Goal: Information Seeking & Learning: Learn about a topic

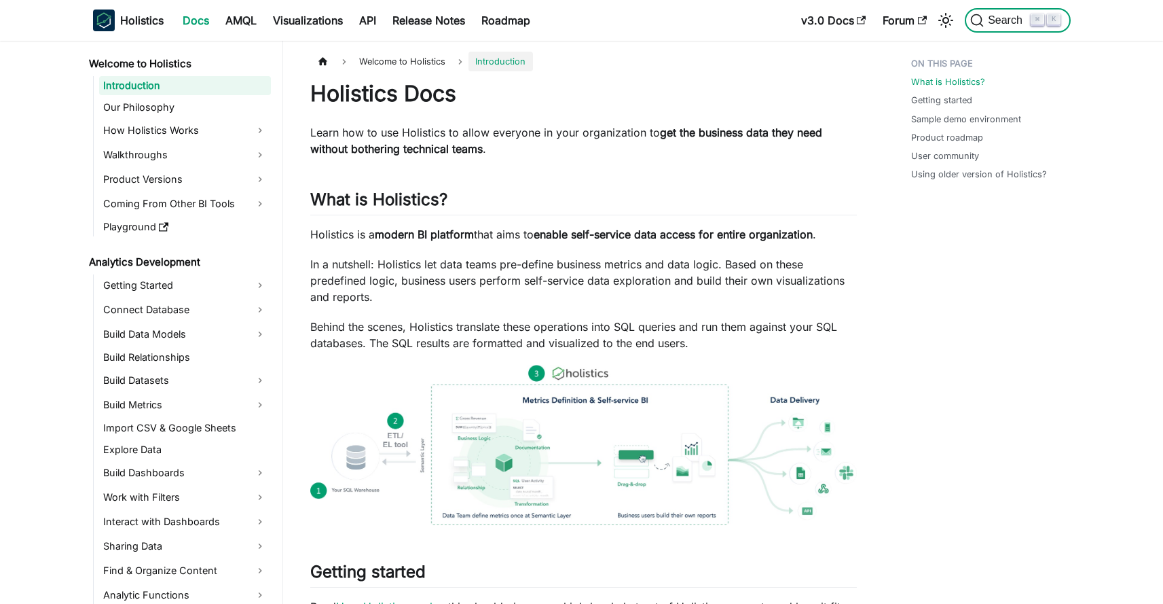
click at [981, 18] on icon "Search (Command+K)" at bounding box center [978, 21] width 12 height 12
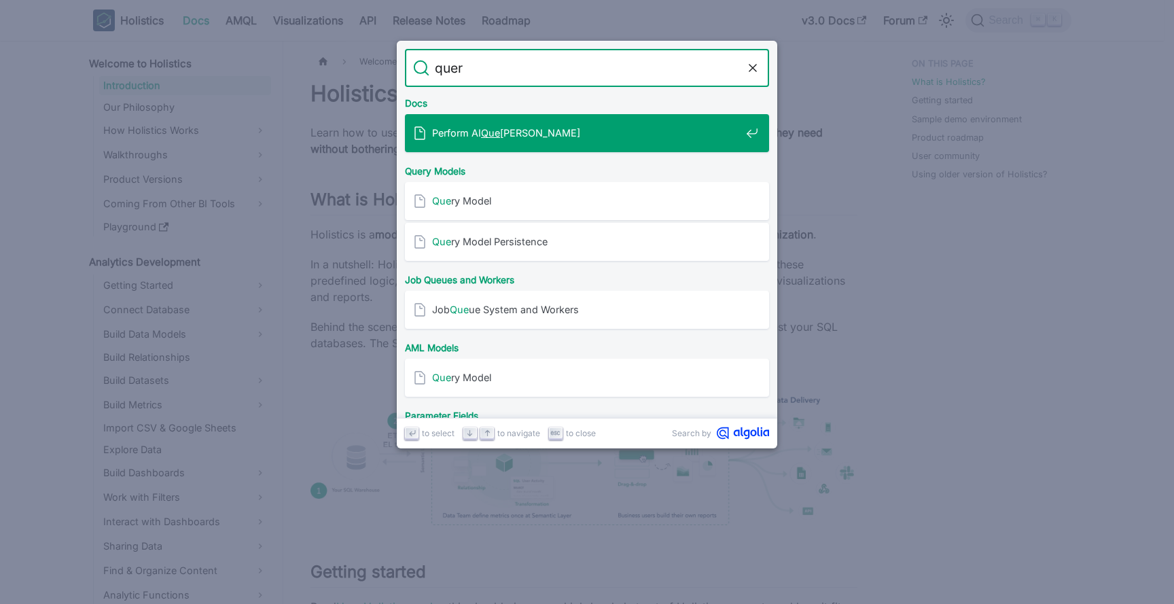
type input "query"
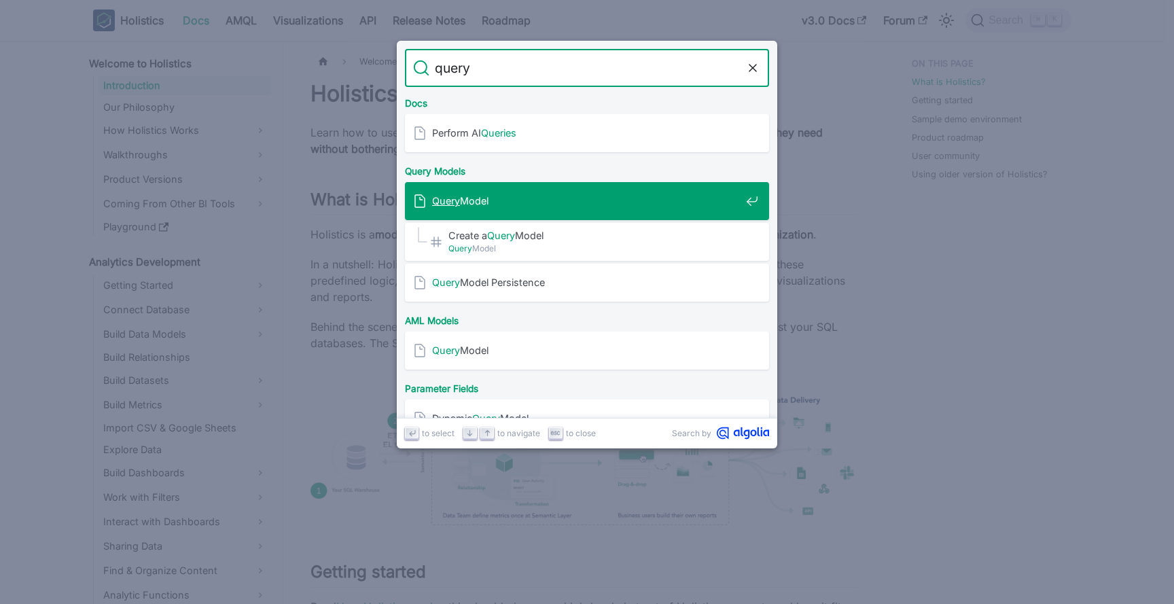
click at [561, 188] on div "Query Model" at bounding box center [591, 201] width 356 height 38
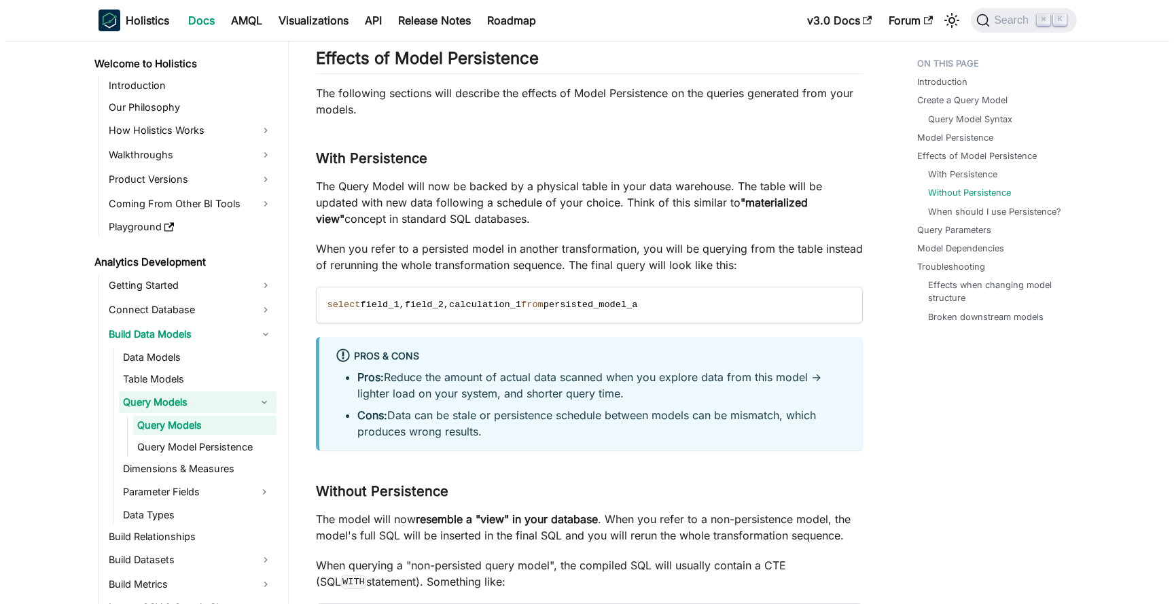
scroll to position [3011, 0]
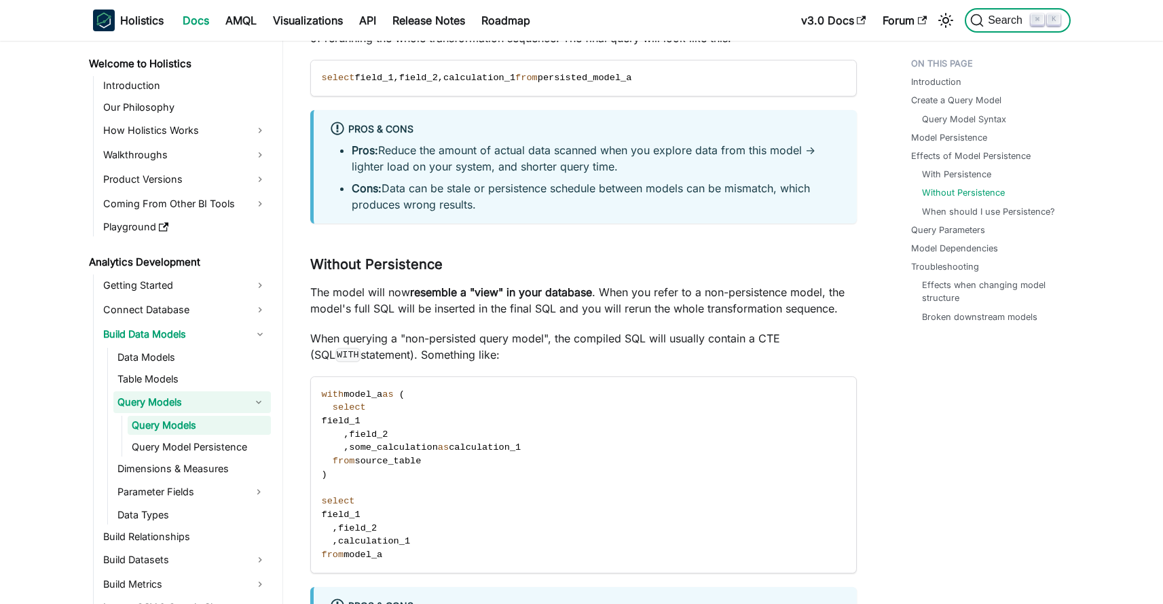
click at [1007, 21] on span "Search" at bounding box center [1007, 20] width 47 height 12
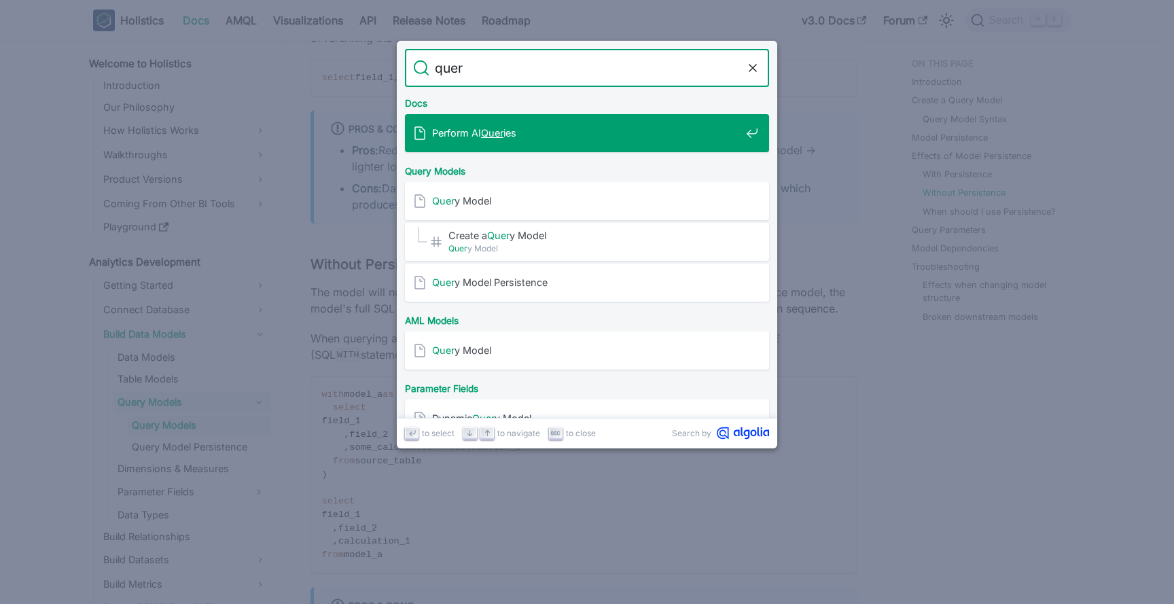
type input "query"
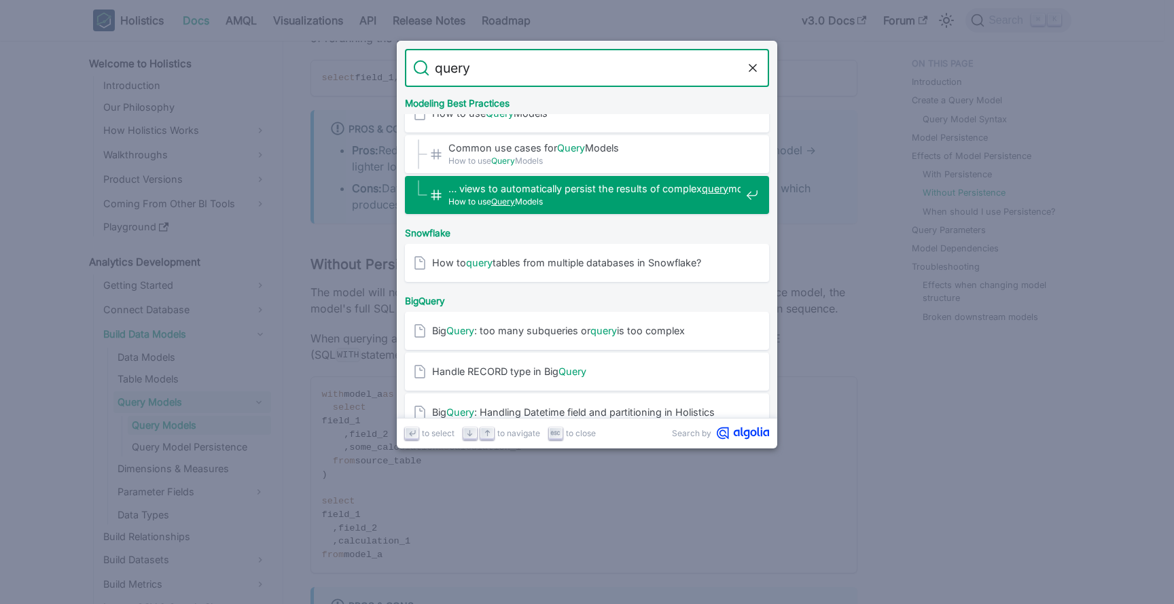
scroll to position [463, 0]
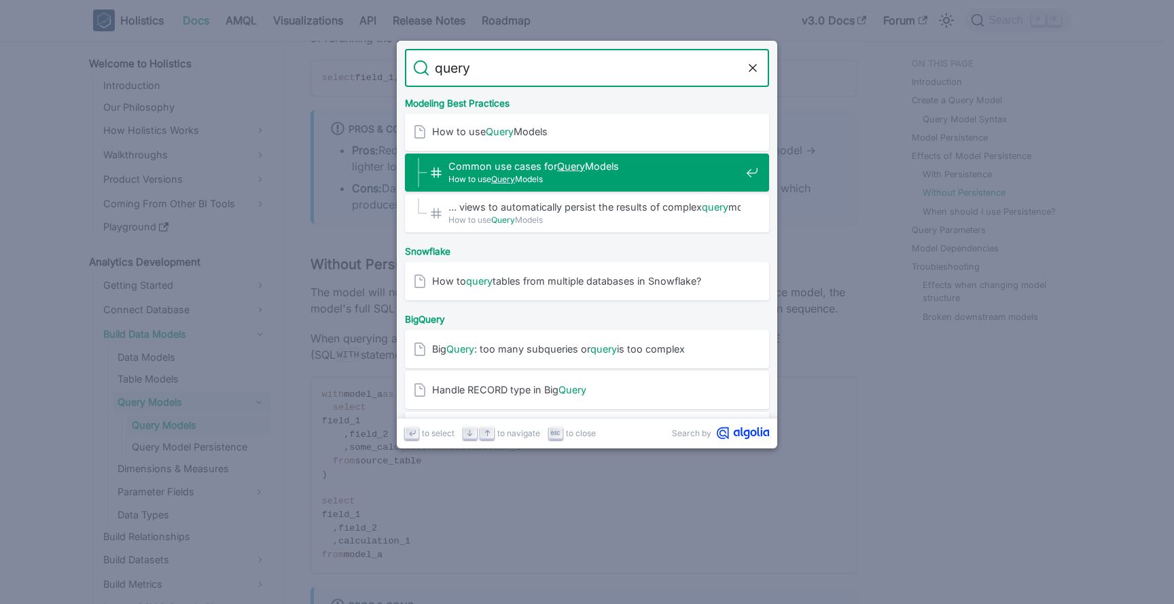
click at [534, 167] on span "Common use cases for Query Models​" at bounding box center [594, 166] width 292 height 13
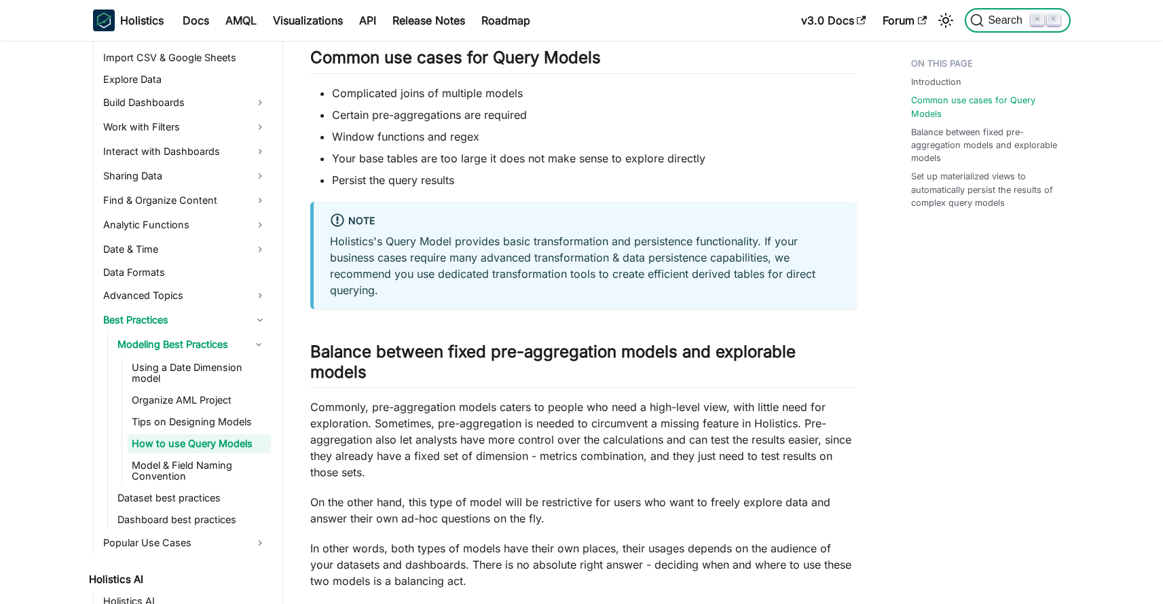
scroll to position [618, 0]
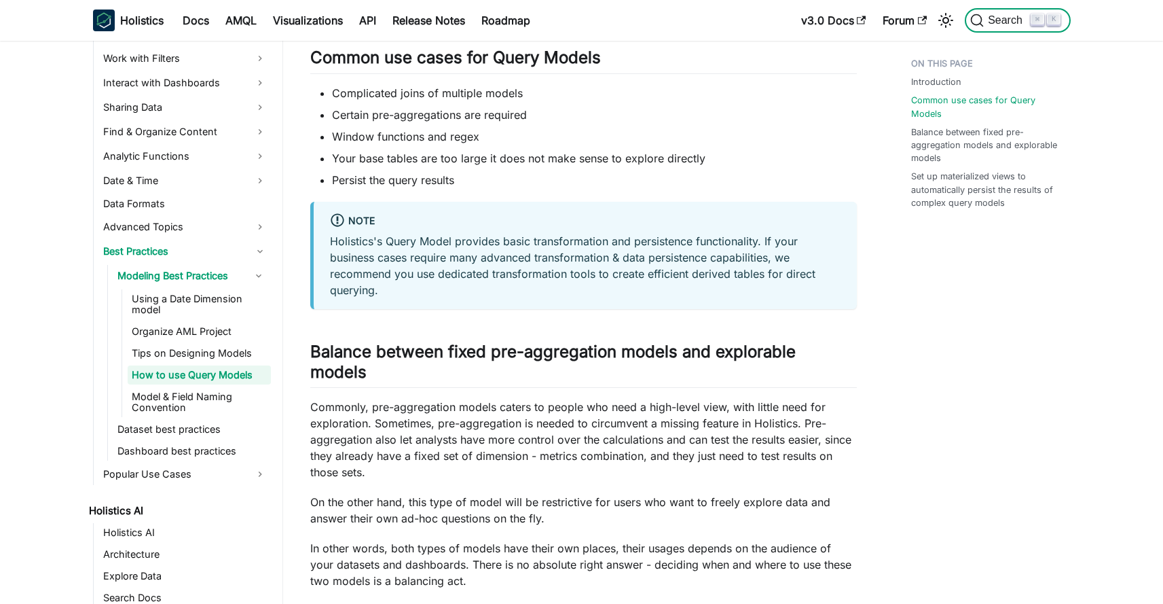
click at [992, 14] on span "Search" at bounding box center [1001, 21] width 60 height 14
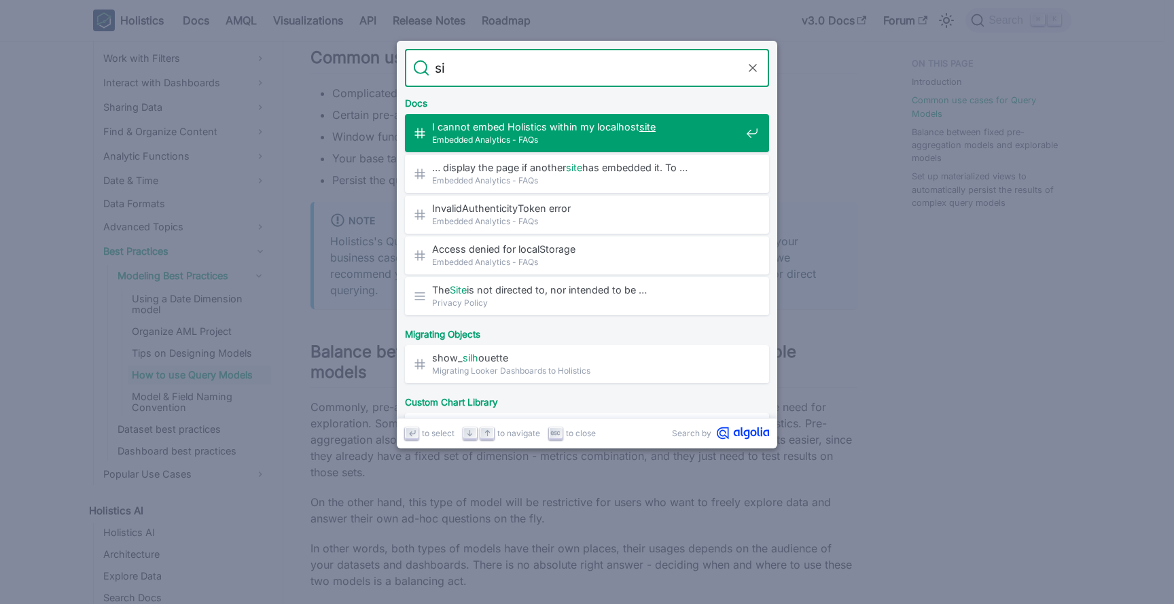
type input "s"
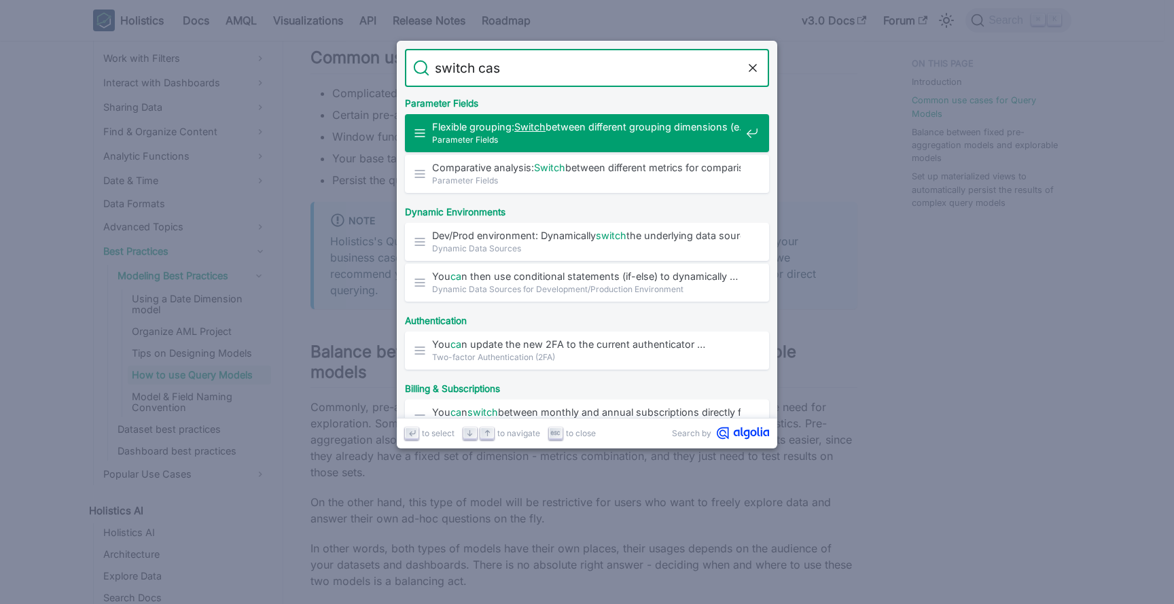
type input "switch case"
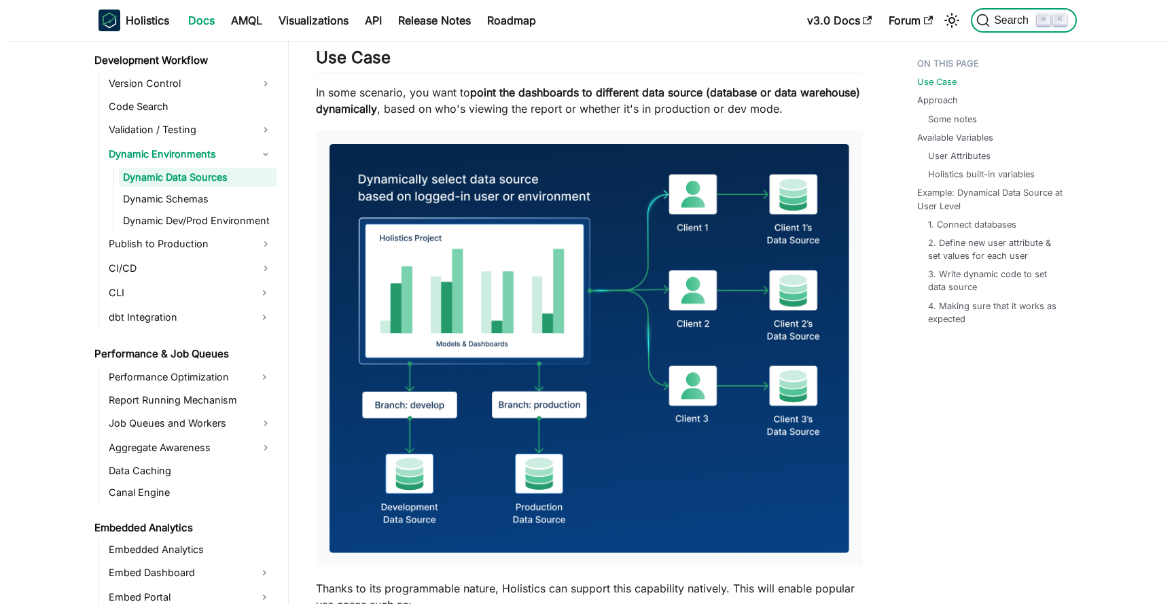
scroll to position [95, 0]
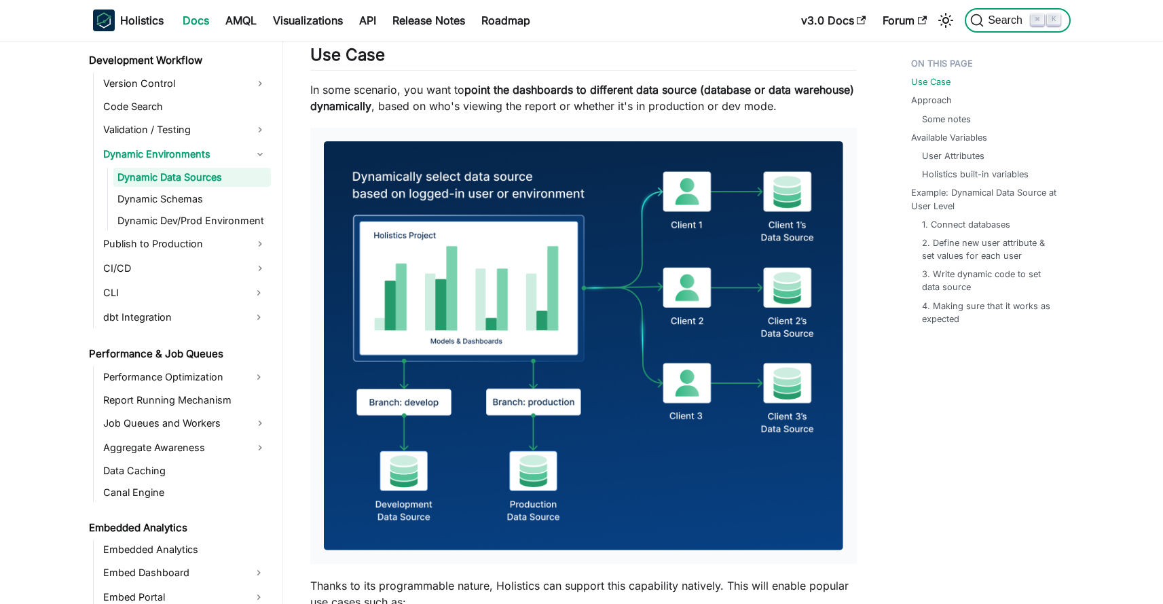
click at [1013, 12] on button "Search ⌘ K" at bounding box center [1017, 20] width 105 height 24
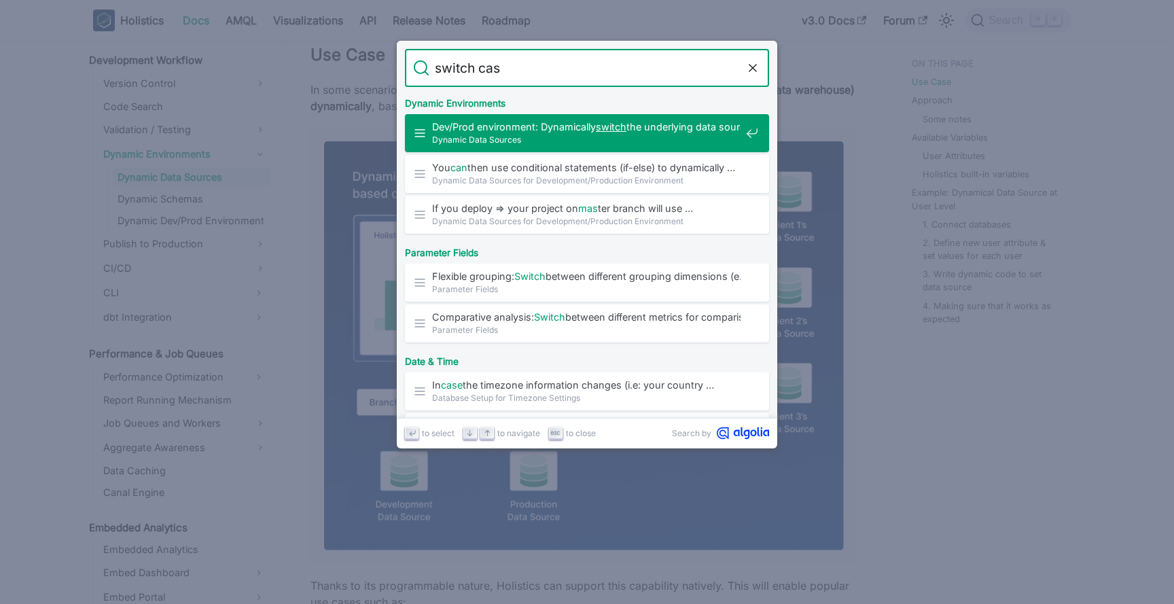
type input "switch case"
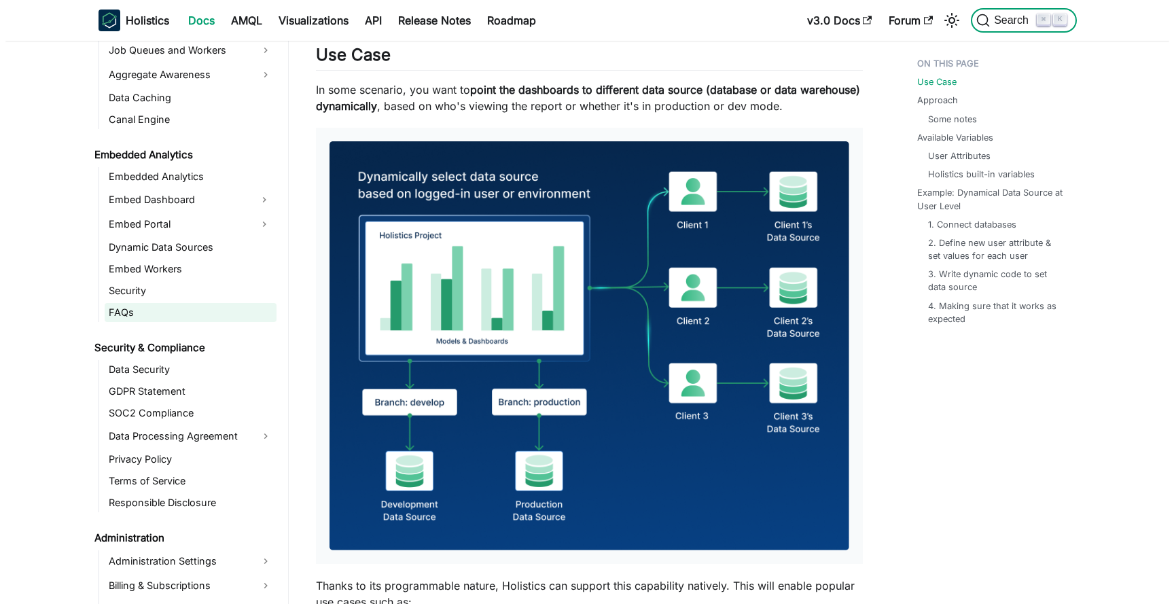
scroll to position [1731, 0]
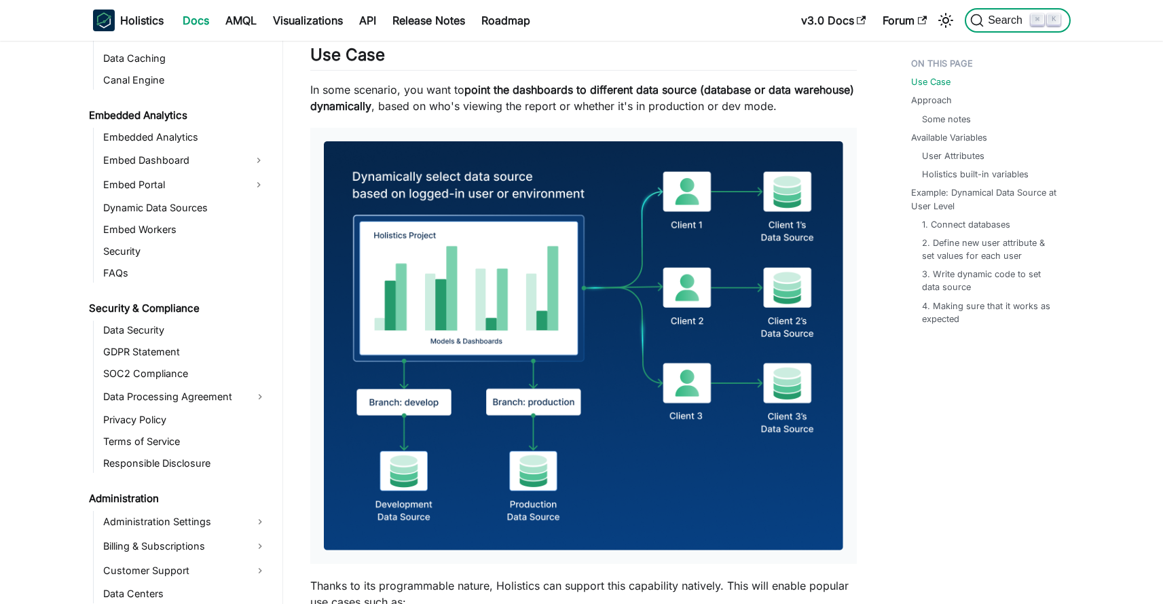
click at [1004, 19] on span "Search" at bounding box center [1007, 20] width 47 height 12
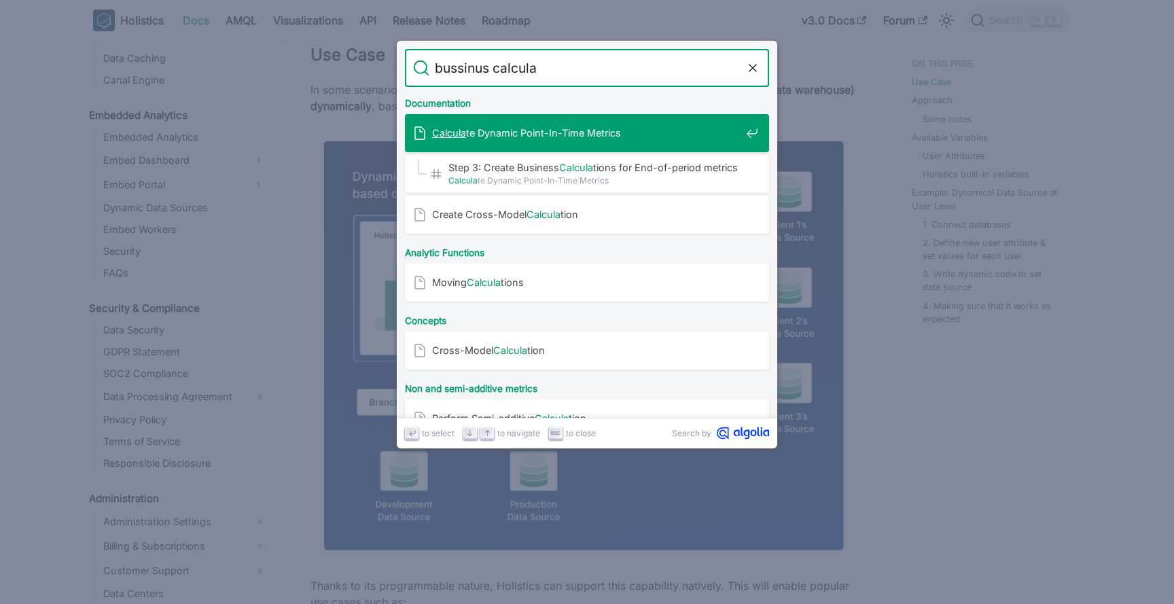
type input "bussinus calculat"
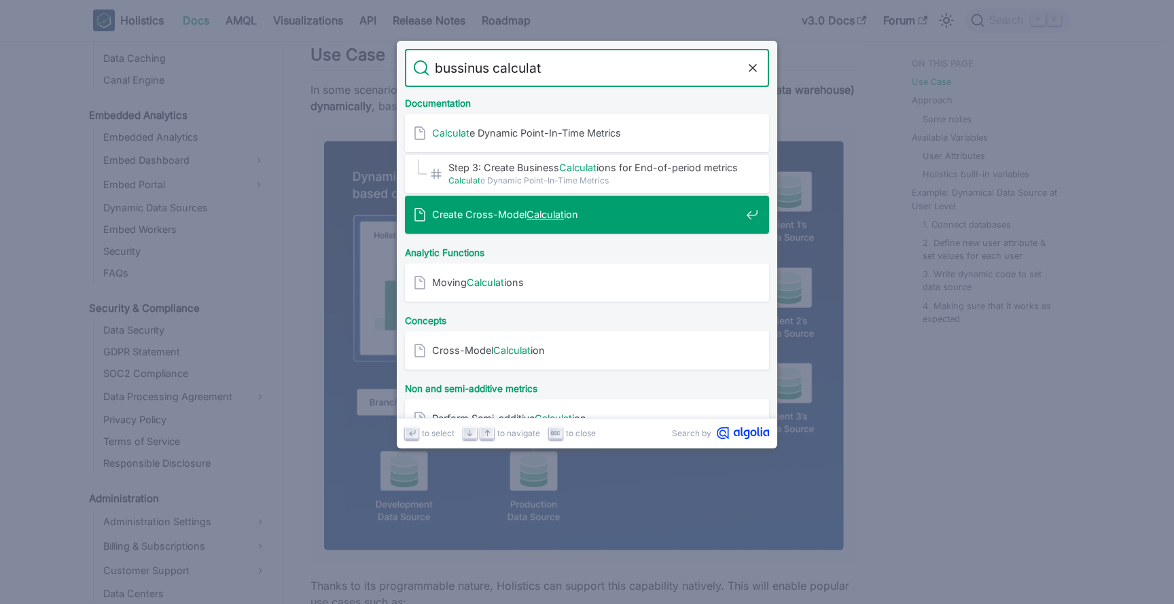
click at [635, 211] on span "Create Cross-Model Calculat ion" at bounding box center [586, 214] width 308 height 13
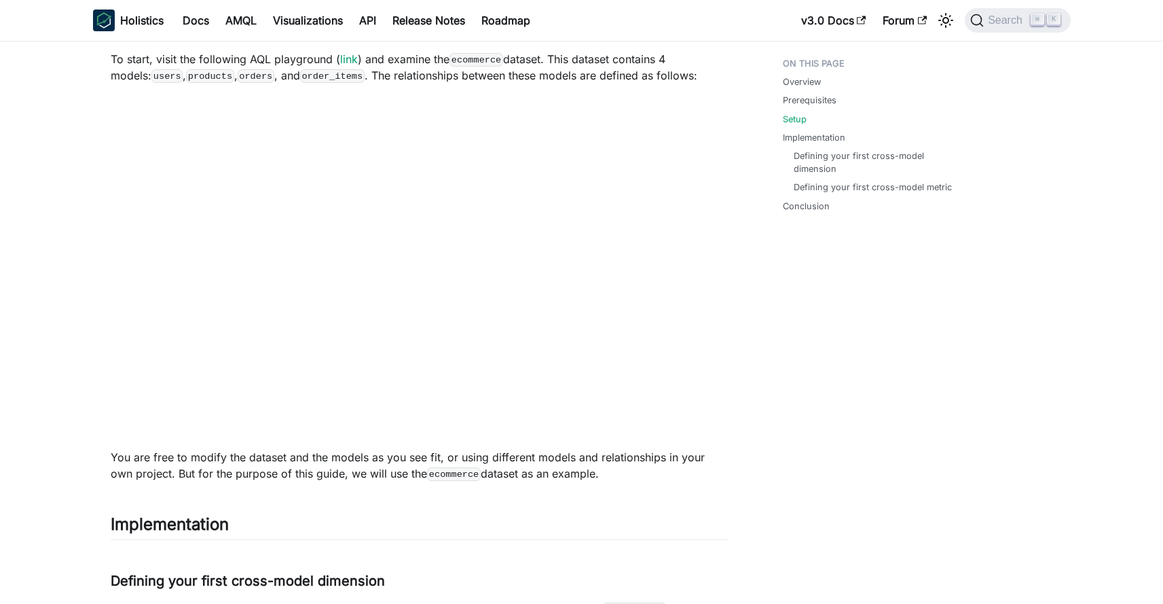
scroll to position [528, 0]
click at [191, 16] on link "Docs" at bounding box center [196, 21] width 43 height 22
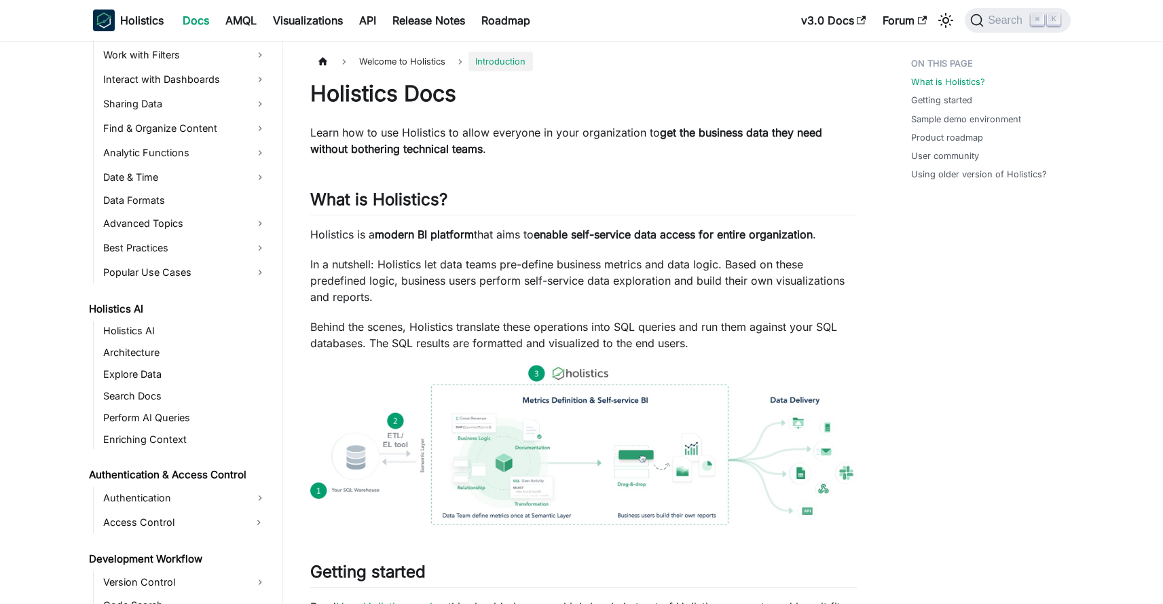
scroll to position [446, 0]
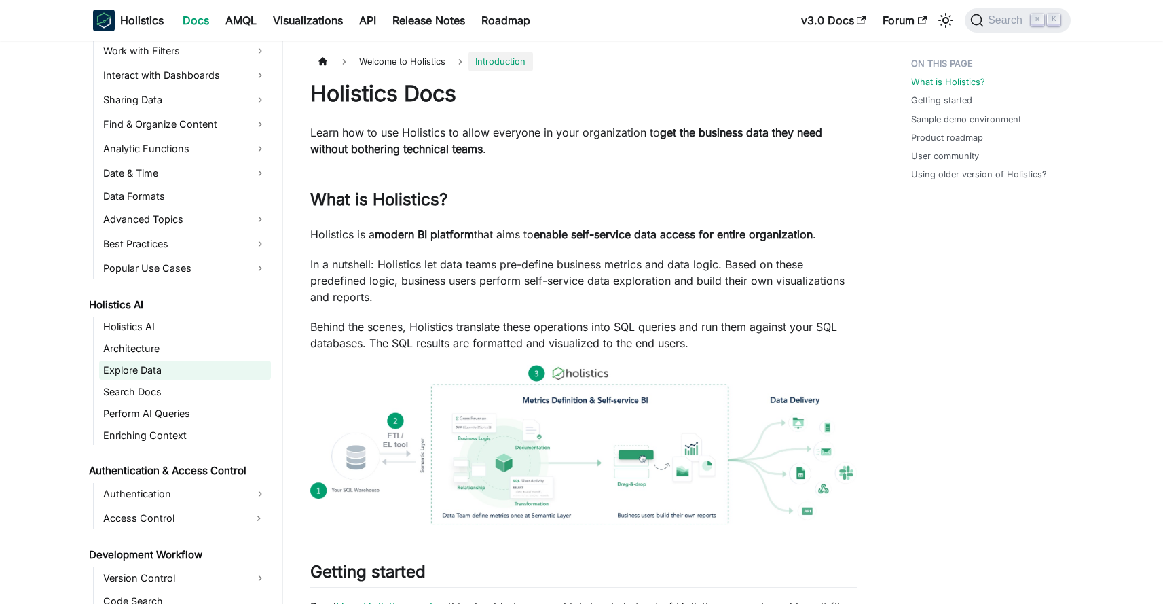
click at [146, 367] on link "Explore Data" at bounding box center [185, 370] width 172 height 19
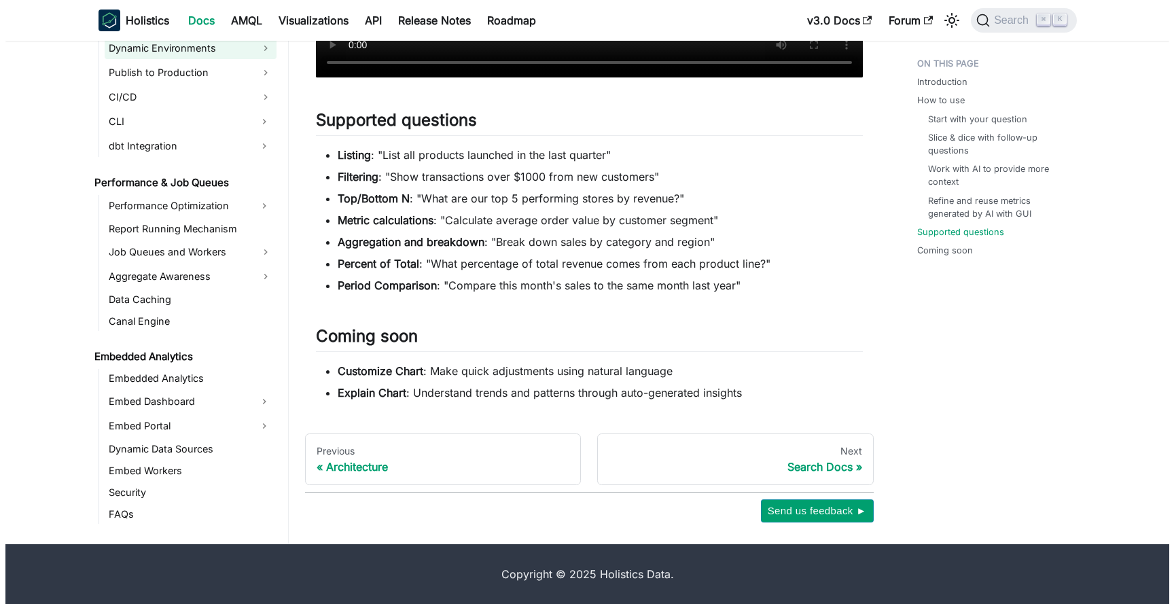
scroll to position [1053, 0]
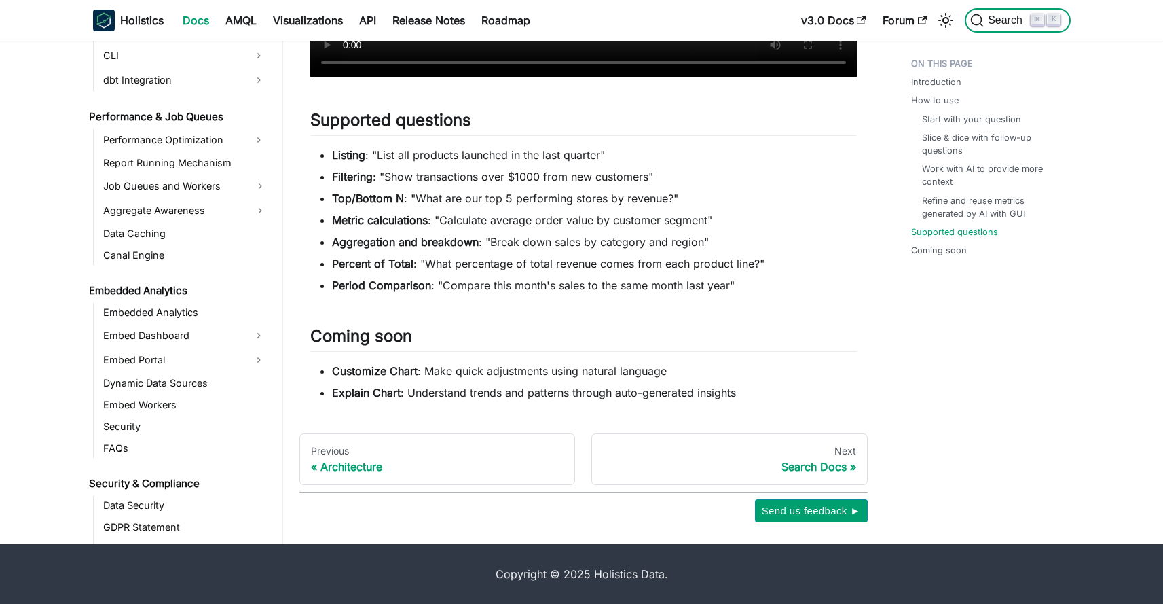
click at [1007, 10] on button "Search ⌘ K" at bounding box center [1017, 20] width 105 height 24
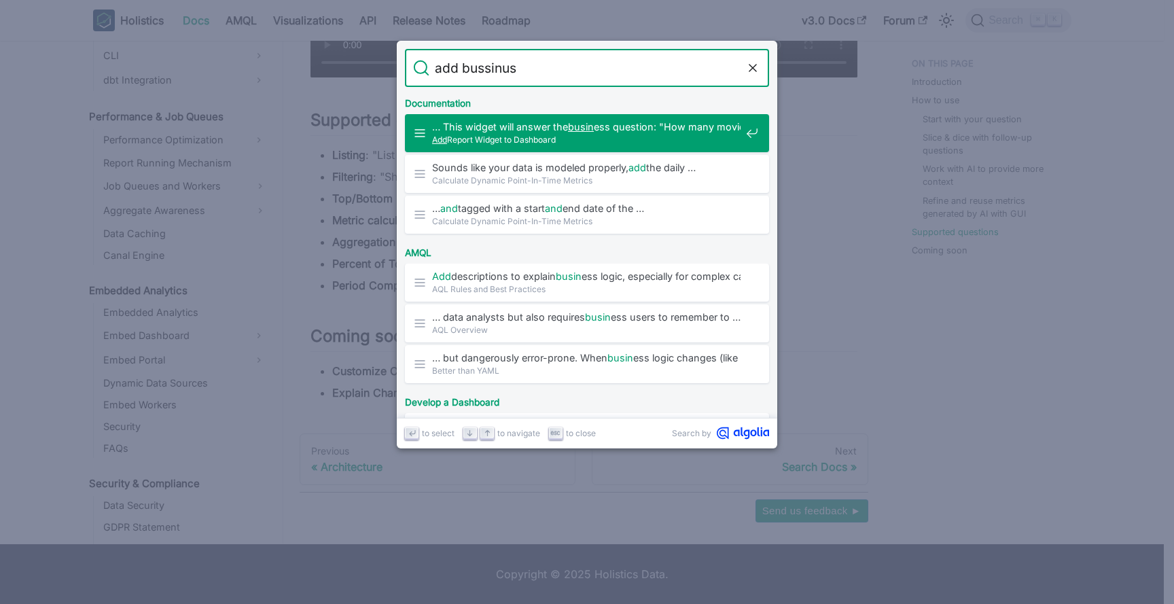
type input "add bussinus"
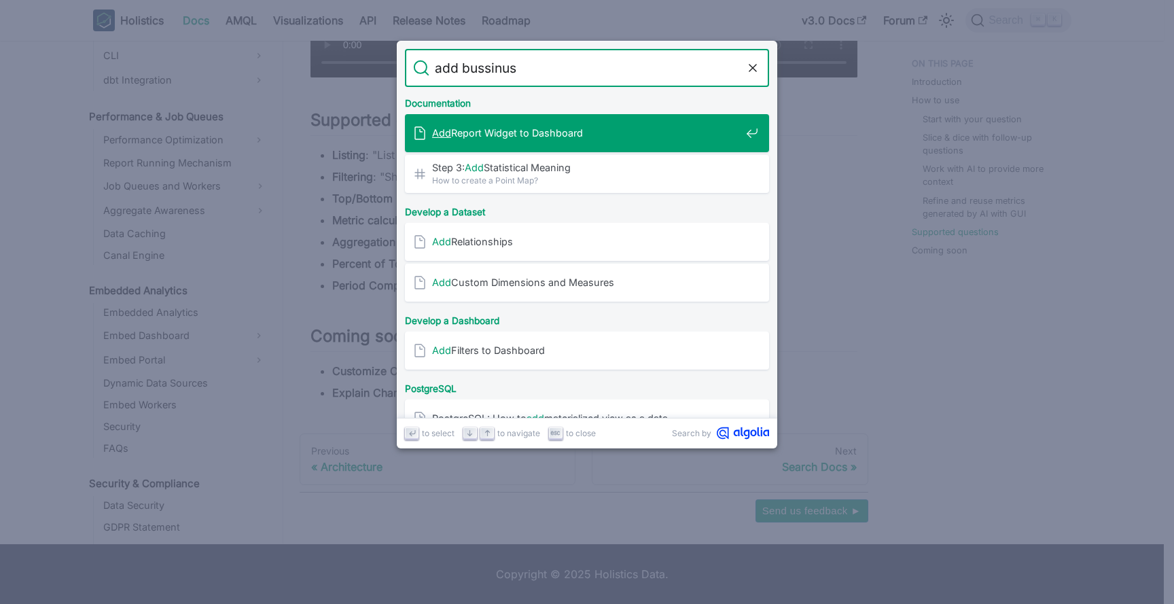
click at [542, 142] on div "Add Report Widget to Dashboard" at bounding box center [591, 133] width 356 height 38
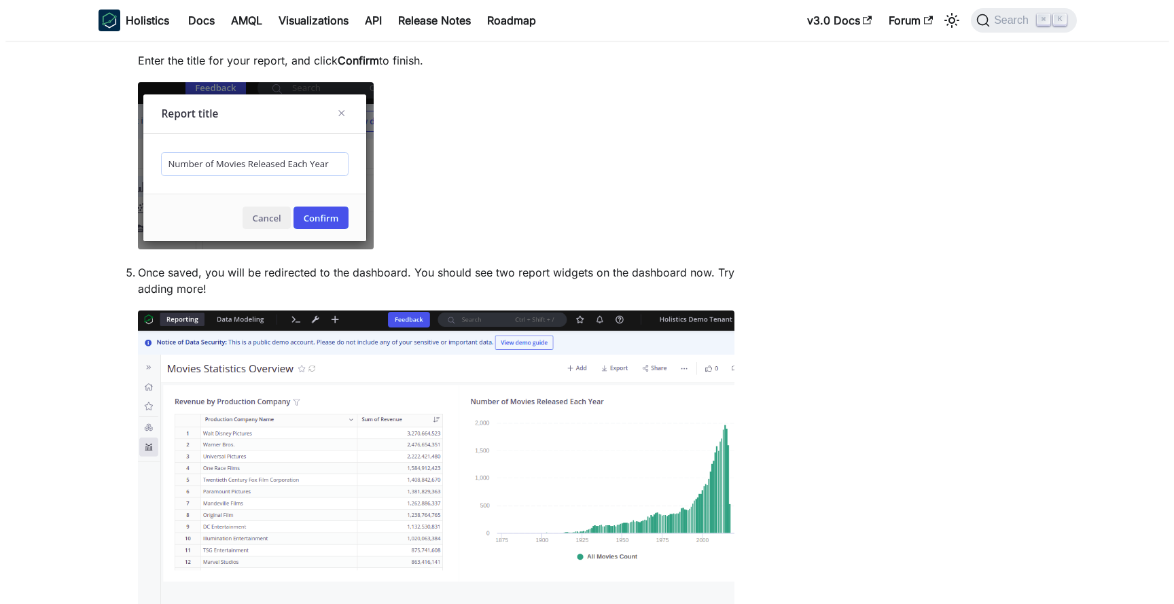
scroll to position [2179, 0]
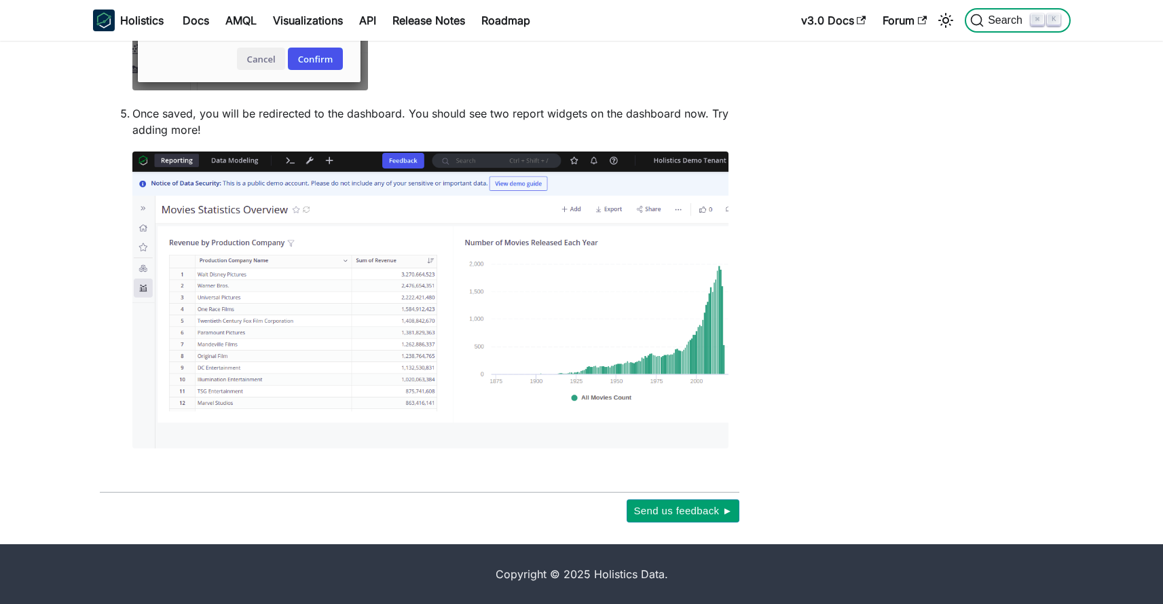
click at [981, 26] on icon "Search (Command+K)" at bounding box center [978, 21] width 14 height 14
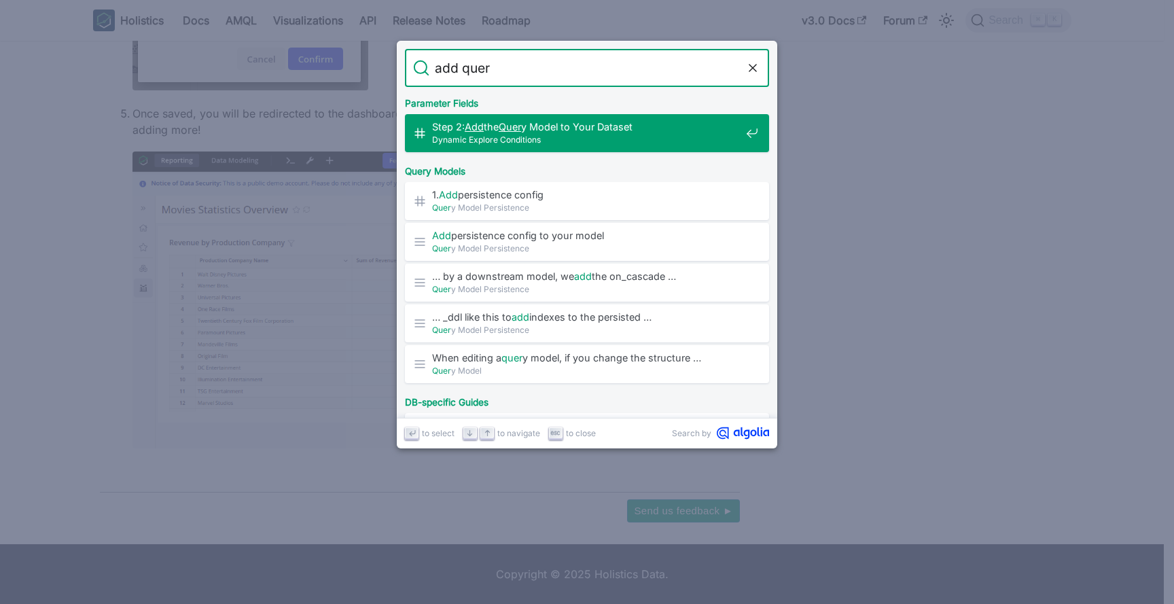
type input "add query"
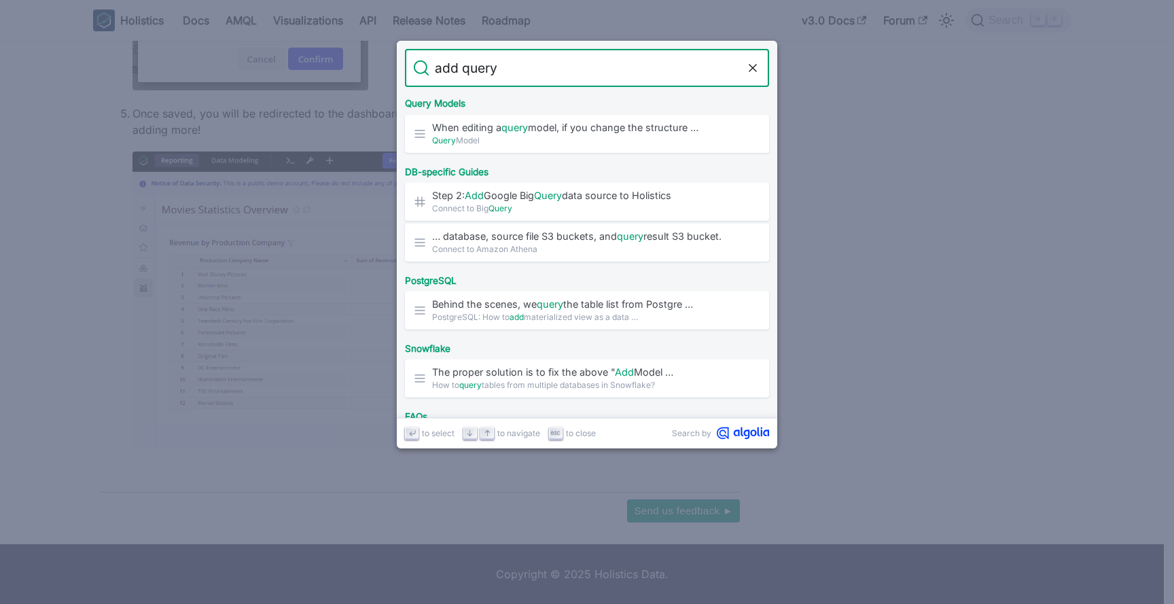
scroll to position [233, 0]
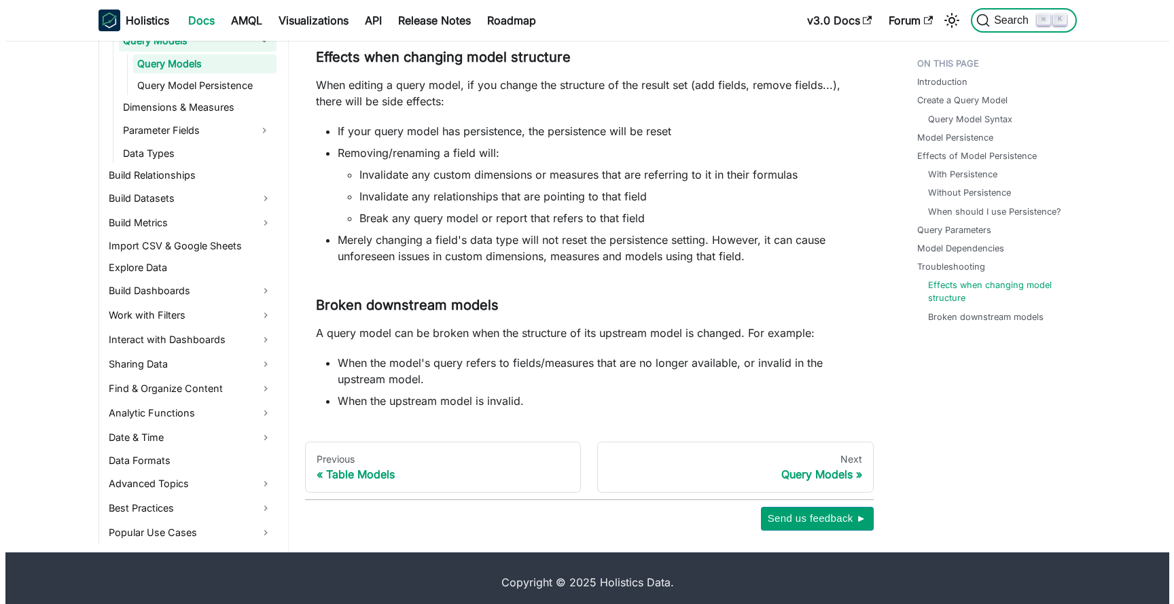
scroll to position [213, 0]
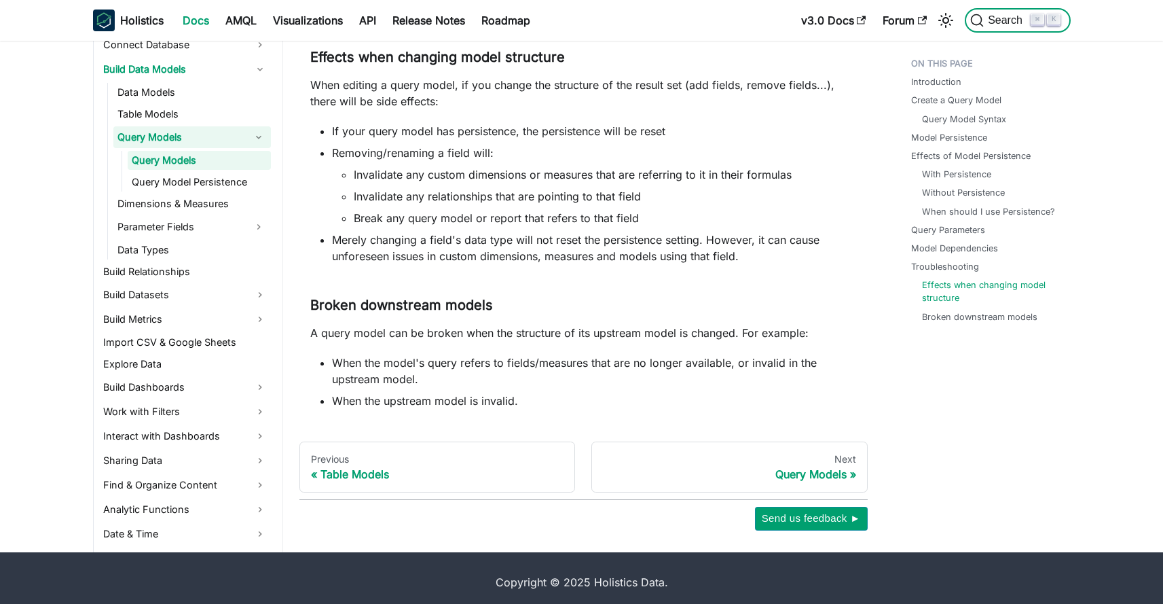
click at [992, 17] on span "Search" at bounding box center [1007, 20] width 47 height 12
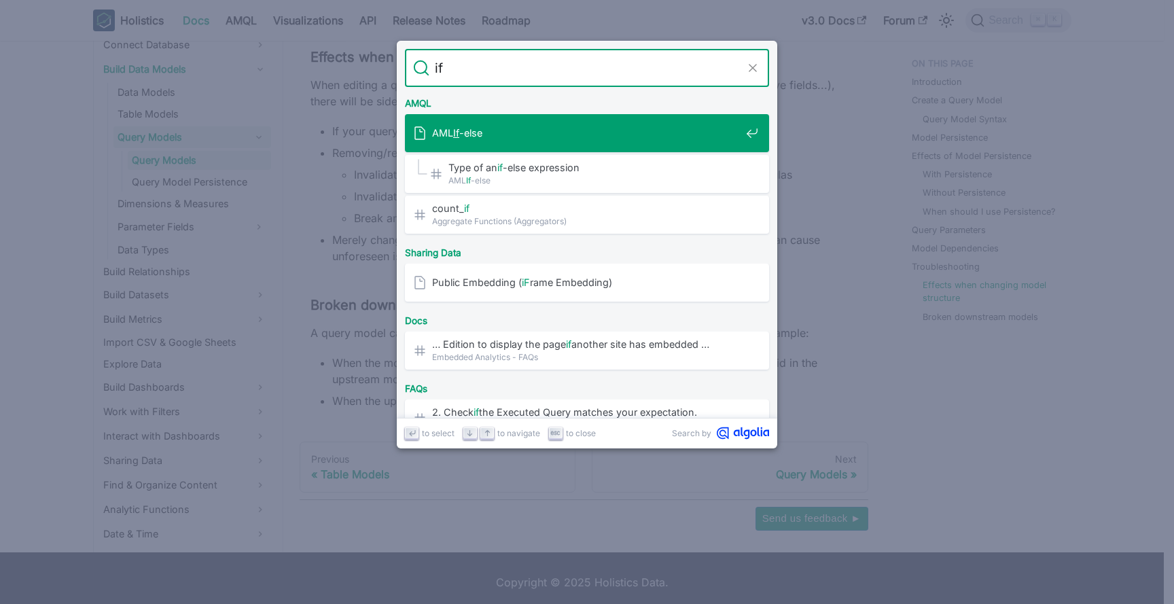
type input "if"
click at [558, 132] on span "AML If -else" at bounding box center [586, 132] width 308 height 13
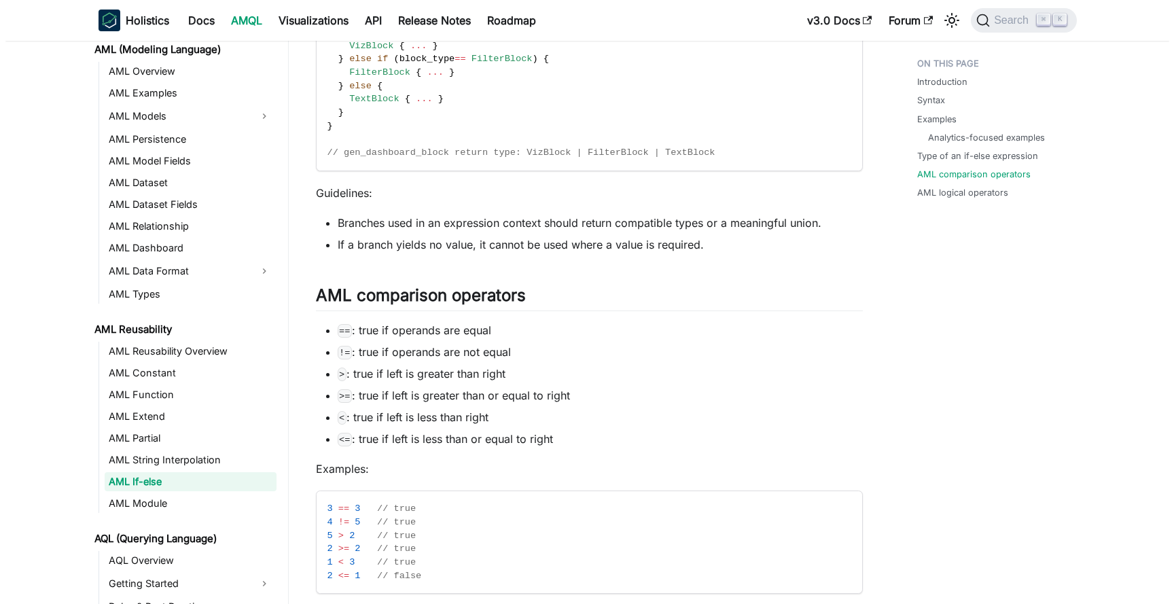
scroll to position [2047, 0]
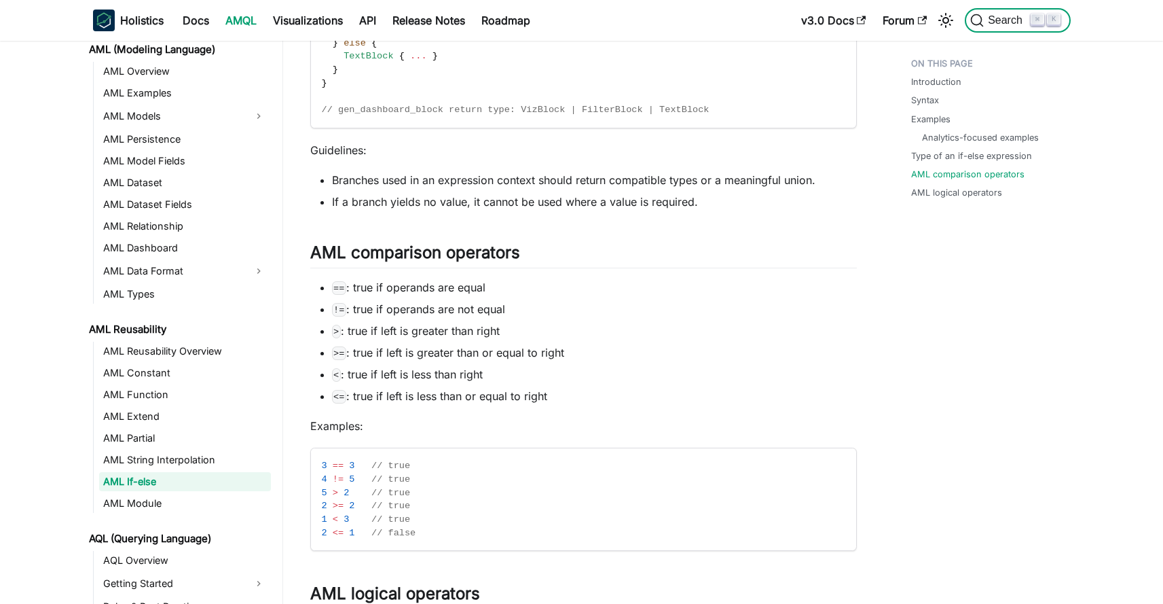
click at [1007, 16] on span "Search" at bounding box center [1007, 20] width 47 height 12
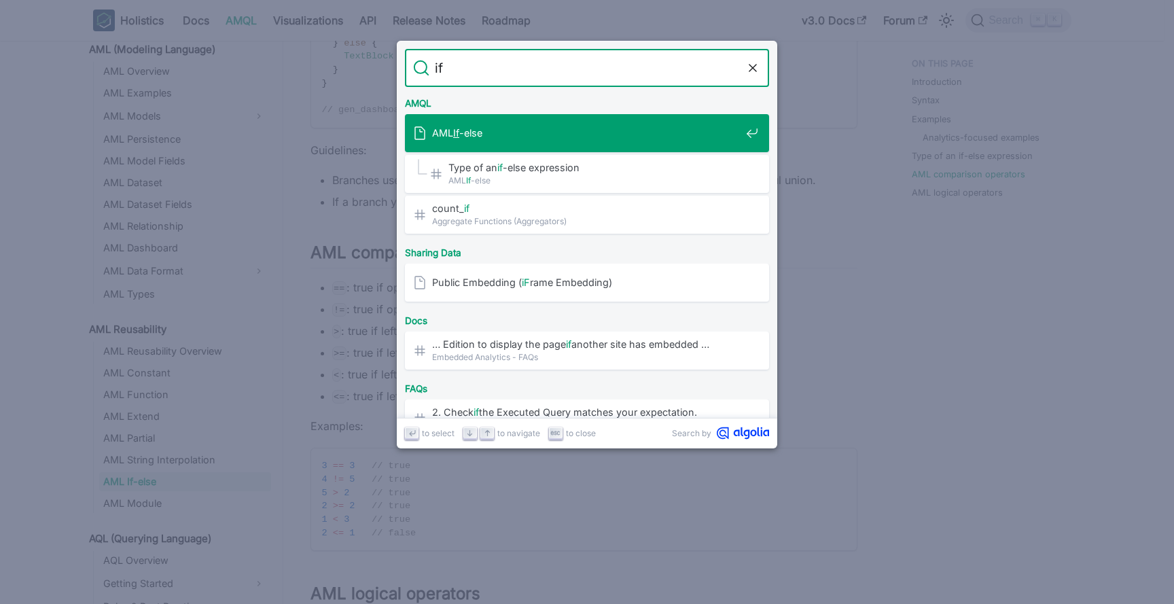
type input "if"
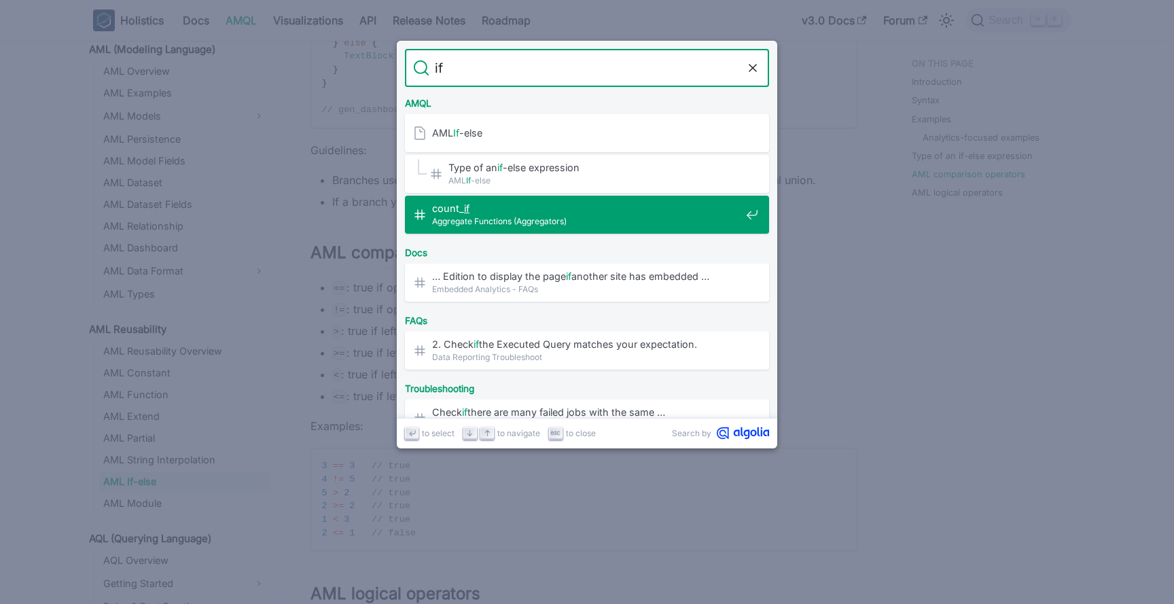
click at [551, 206] on span "count_ if ​" at bounding box center [586, 208] width 308 height 13
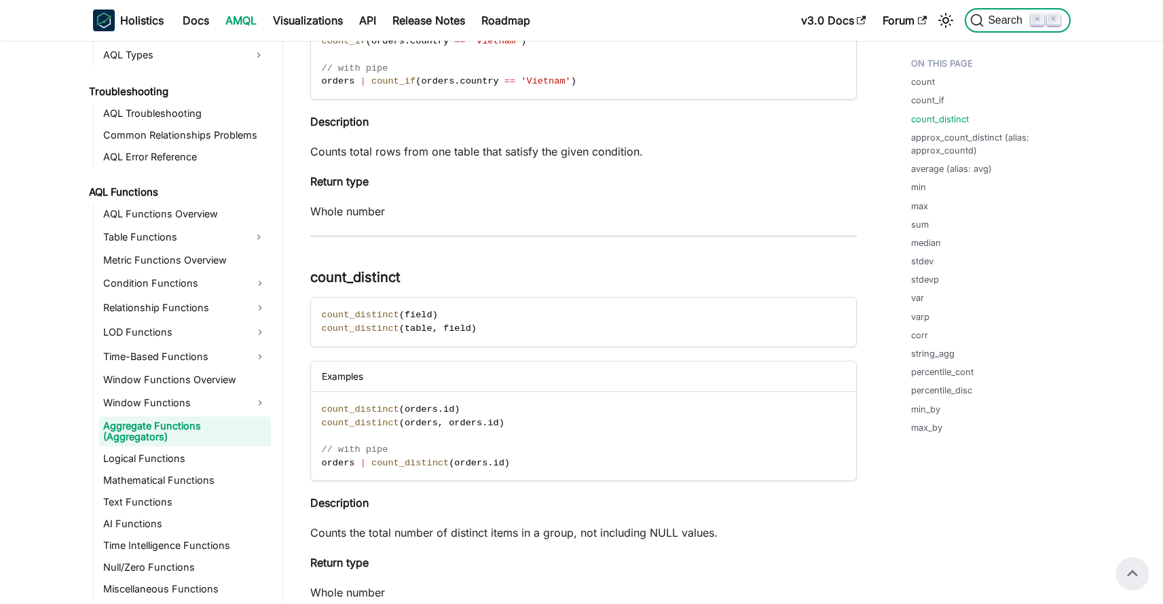
scroll to position [701, 0]
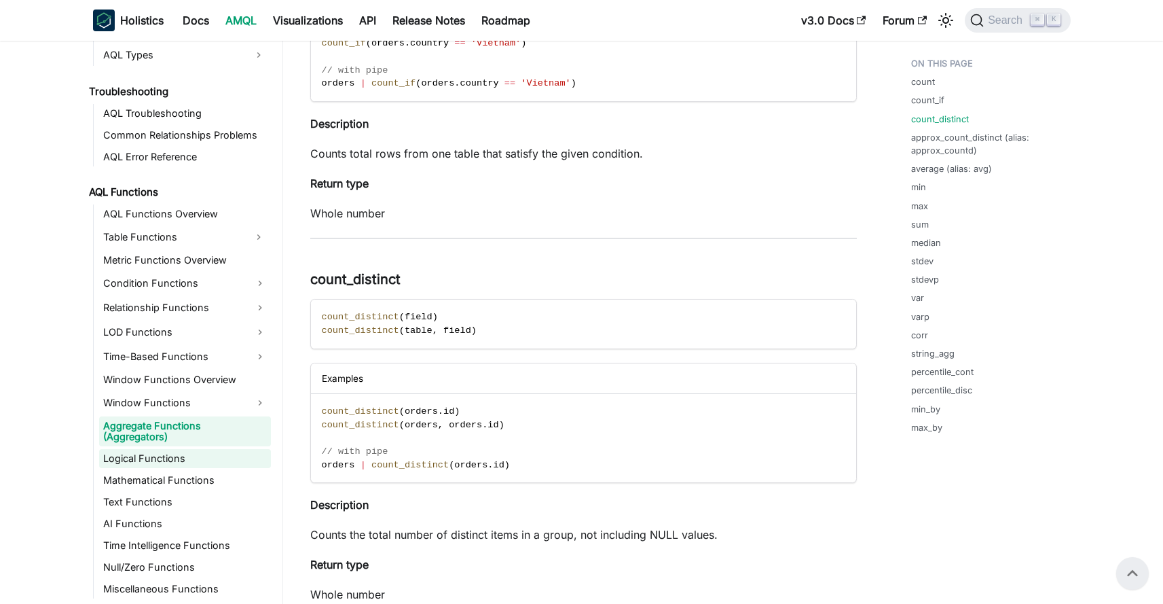
click at [155, 463] on link "Logical Functions" at bounding box center [185, 458] width 172 height 19
